Goal: Find specific page/section: Find specific page/section

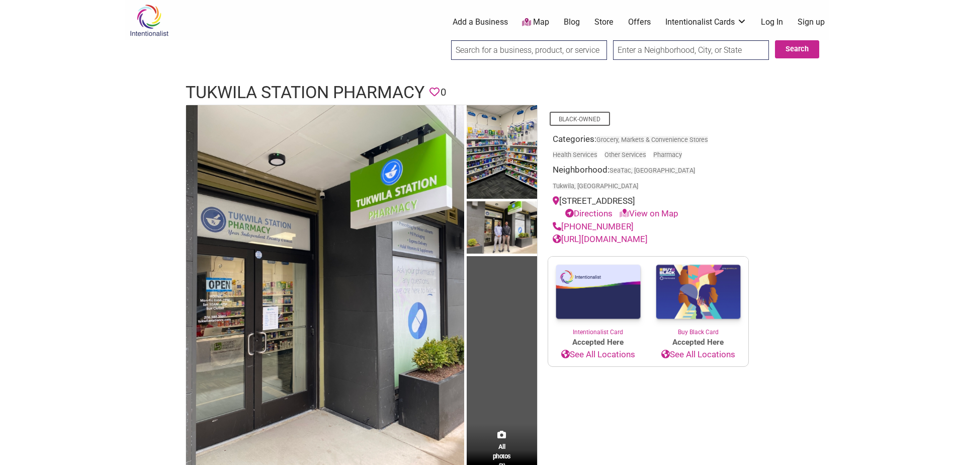
click at [154, 17] on img at bounding box center [149, 20] width 48 height 33
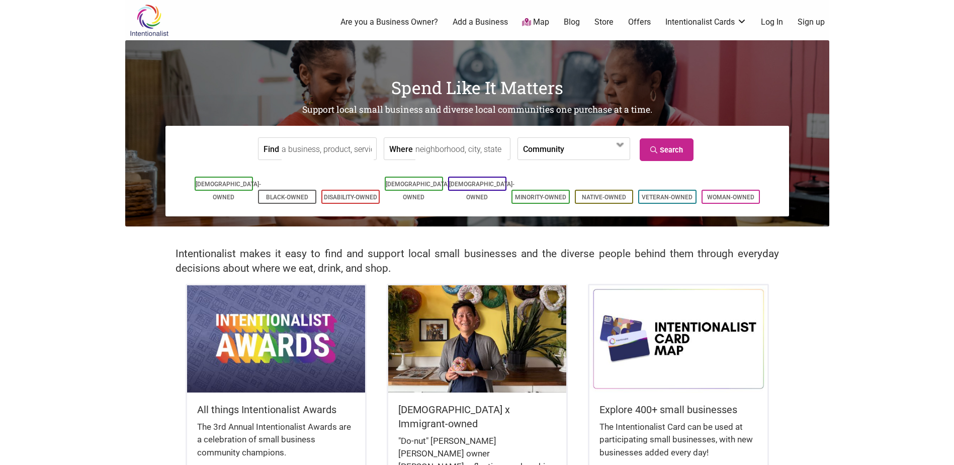
click at [315, 150] on input "Find" at bounding box center [328, 149] width 92 height 23
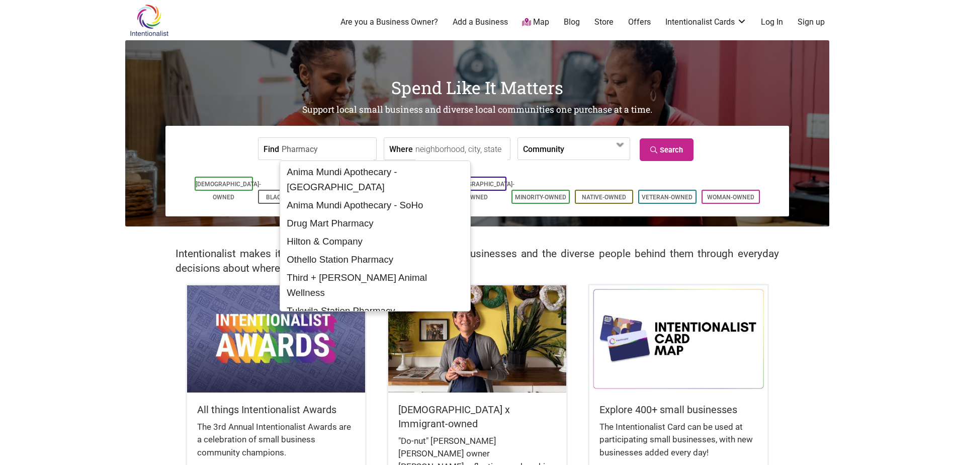
type input "Pharmacy"
click at [475, 152] on input "Where" at bounding box center [461, 149] width 92 height 23
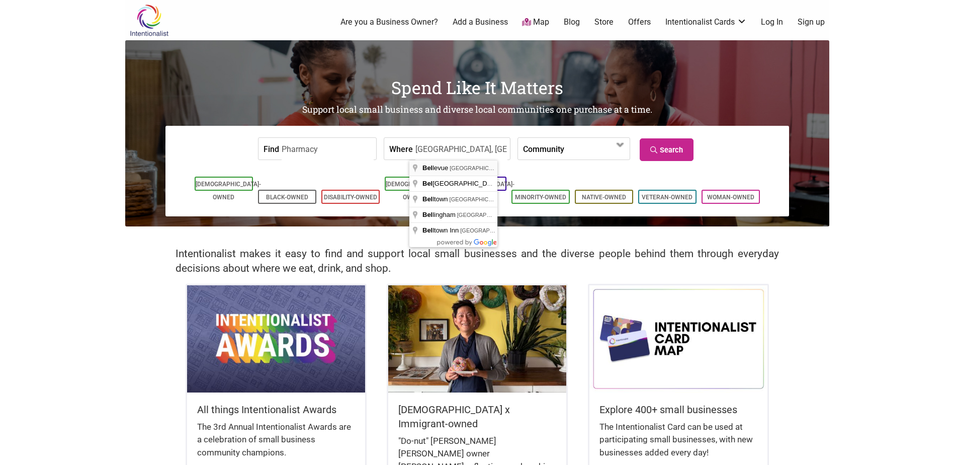
type input "Bellevue, WA, USA"
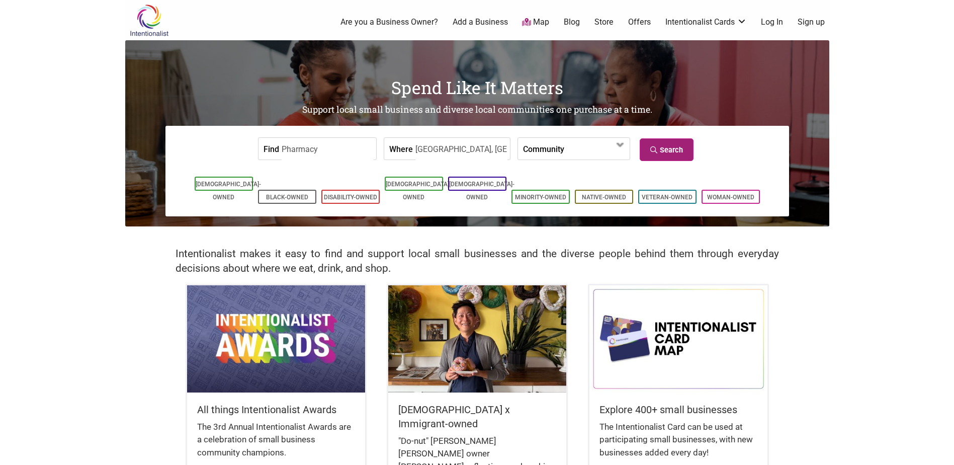
click at [685, 146] on link "Search" at bounding box center [667, 149] width 54 height 23
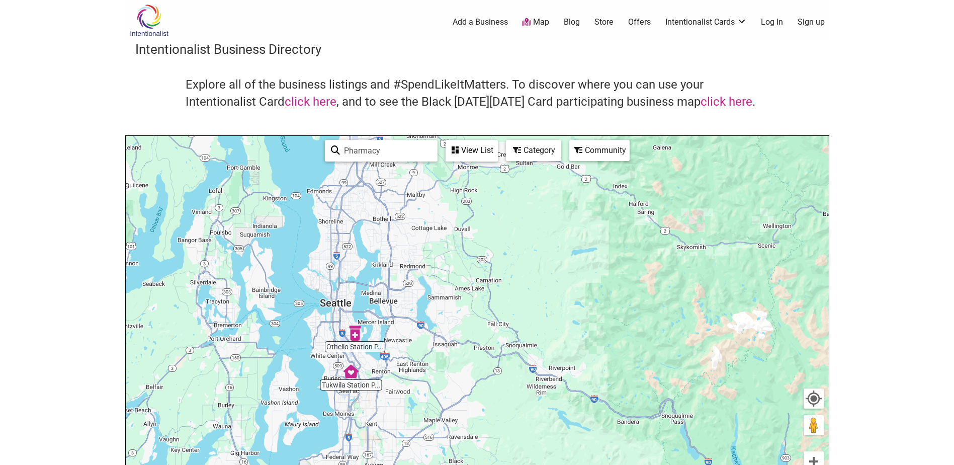
drag, startPoint x: 409, startPoint y: 360, endPoint x: 317, endPoint y: 339, distance: 94.8
click at [317, 339] on div "To navigate, press the arrow keys." at bounding box center [477, 331] width 703 height 391
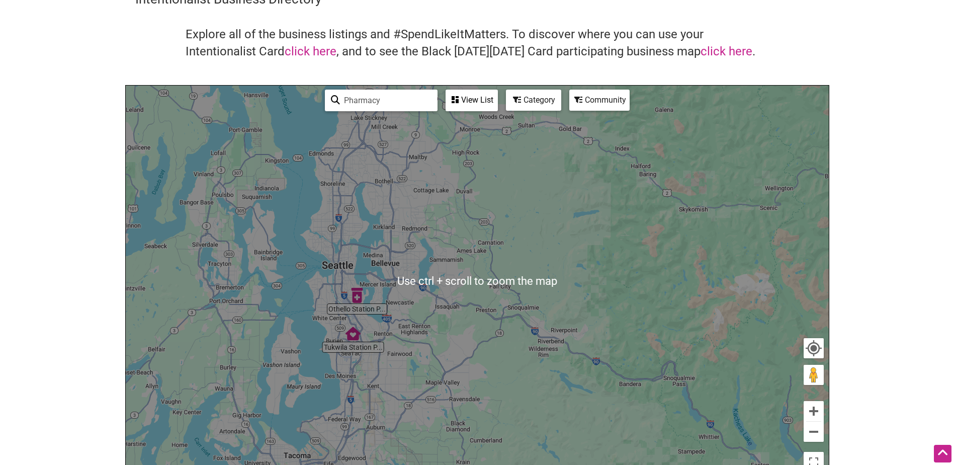
scroll to position [151, 0]
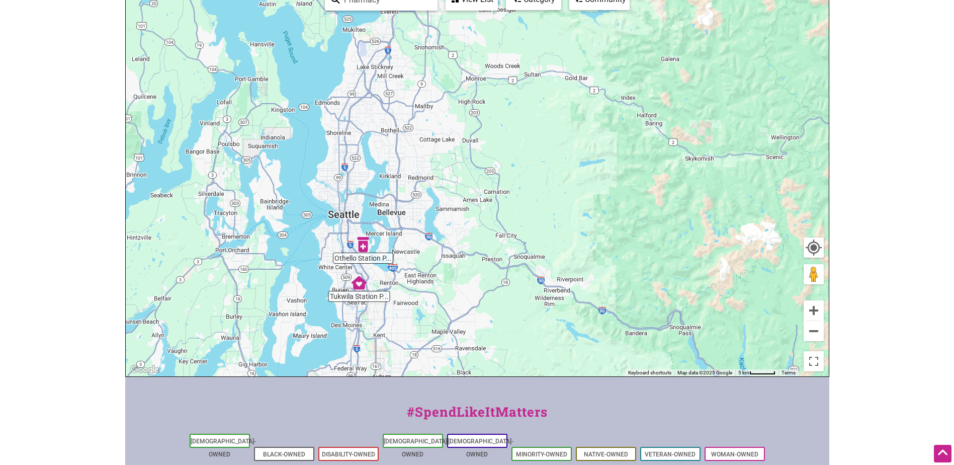
drag, startPoint x: 539, startPoint y: 286, endPoint x: 546, endPoint y: 353, distance: 67.3
click at [546, 353] on div "To navigate, press the arrow keys." at bounding box center [477, 180] width 703 height 391
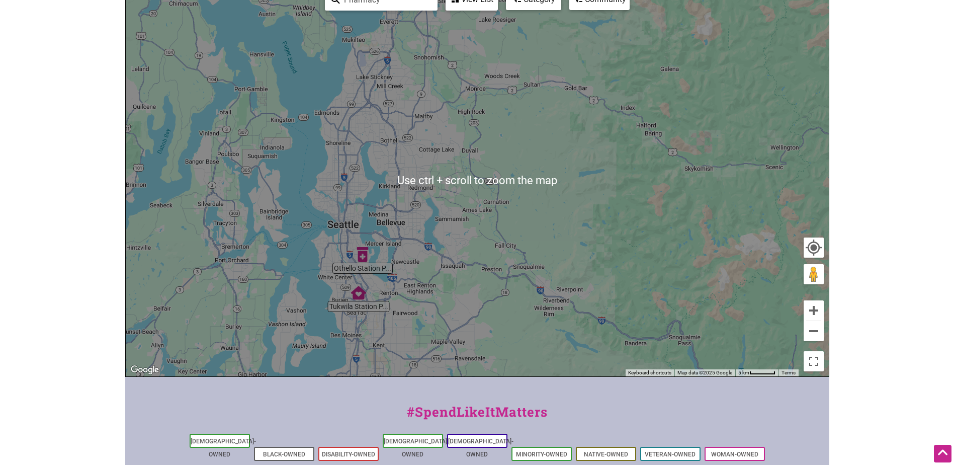
scroll to position [201, 0]
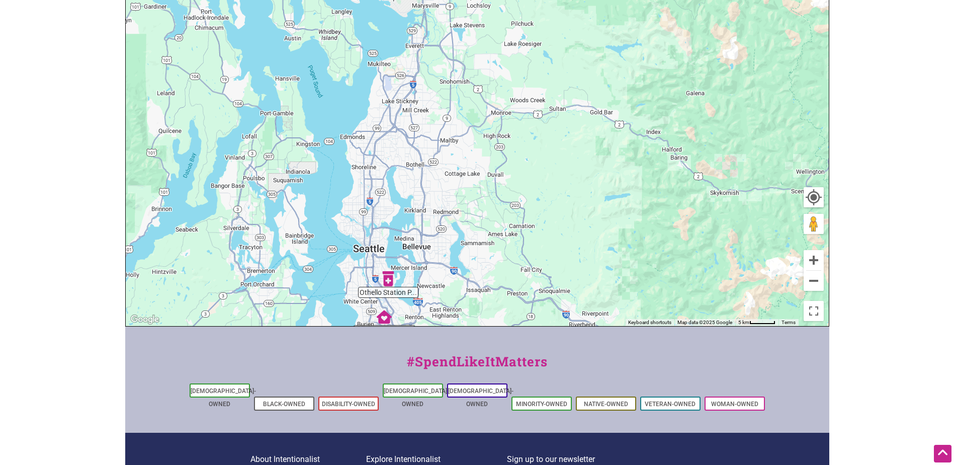
drag, startPoint x: 505, startPoint y: 248, endPoint x: 532, endPoint y: 324, distance: 80.3
click at [532, 324] on div "To navigate, press the arrow keys." at bounding box center [477, 130] width 703 height 391
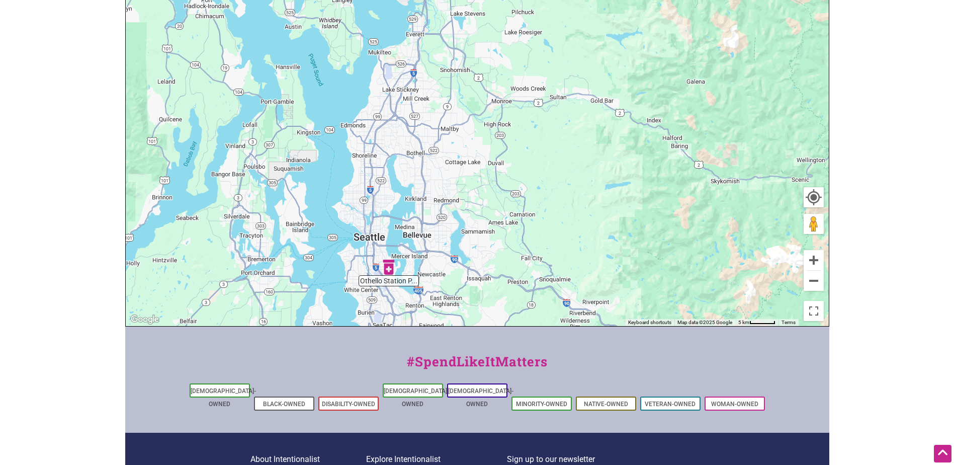
drag, startPoint x: 529, startPoint y: 253, endPoint x: 529, endPoint y: 246, distance: 6.5
click at [529, 246] on div "To navigate, press the arrow keys." at bounding box center [477, 130] width 703 height 391
